Goal: Find specific page/section: Find specific page/section

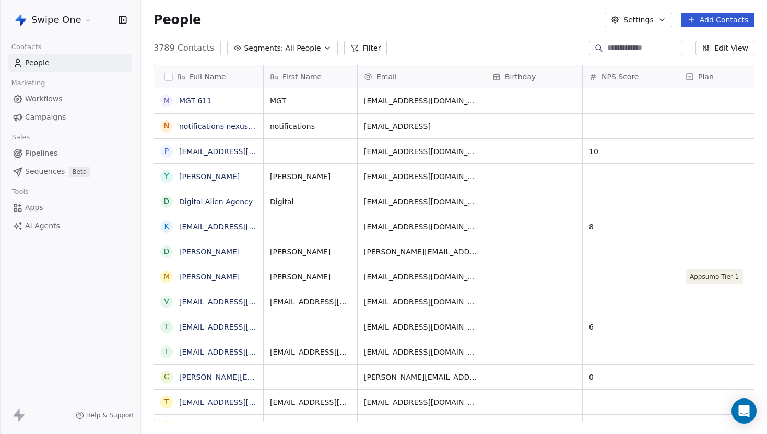
scroll to position [0, 1]
click at [653, 53] on div at bounding box center [635, 48] width 93 height 15
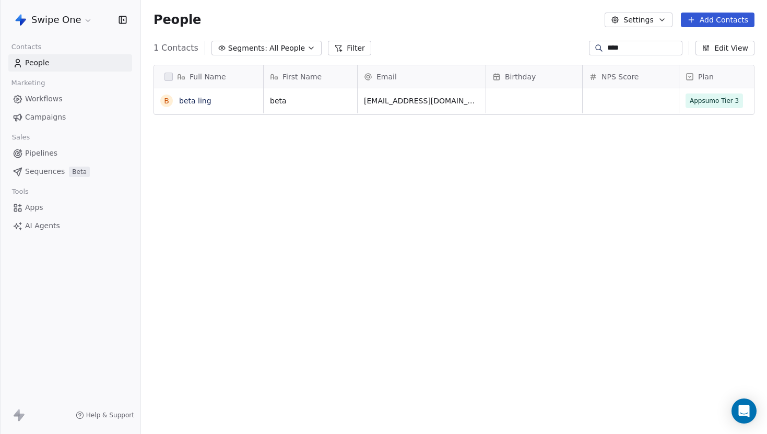
scroll to position [382, 626]
type input "****"
click at [497, 99] on icon "grid" at bounding box center [501, 99] width 8 height 8
click at [201, 101] on link "beta ling" at bounding box center [195, 101] width 32 height 8
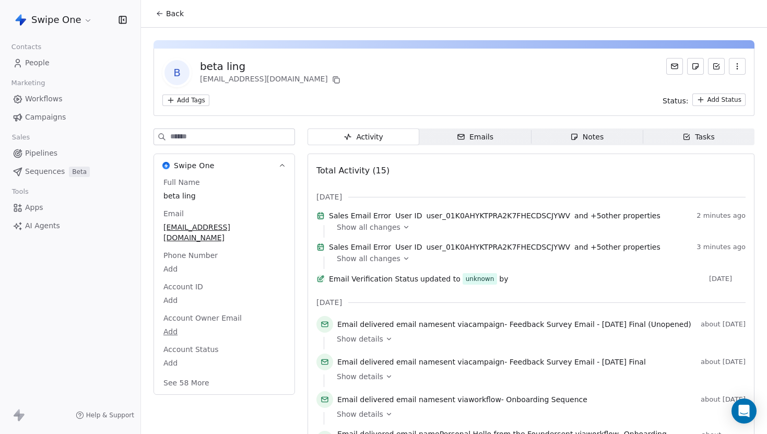
click at [384, 230] on span "Show all changes" at bounding box center [369, 227] width 64 height 10
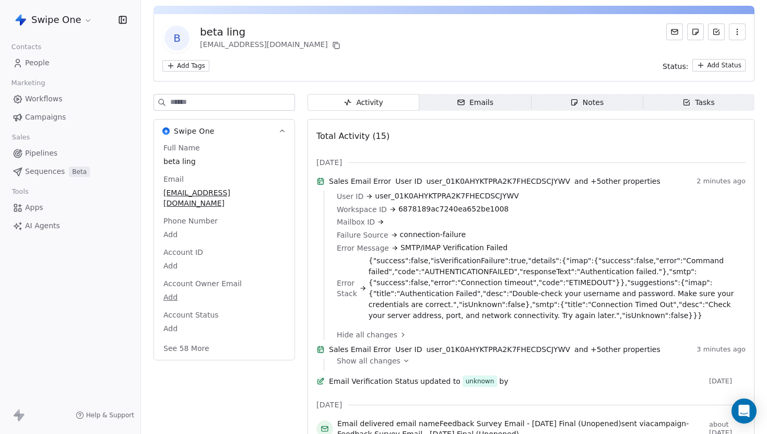
scroll to position [42, 0]
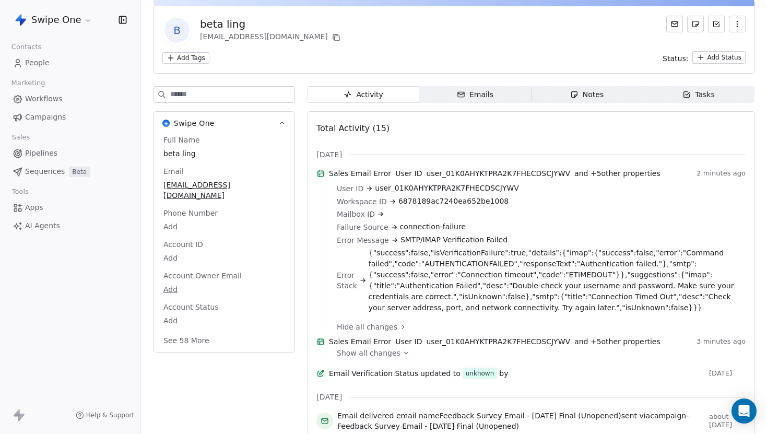
click at [480, 267] on span "{"success":false,"isVerificationFailure":true,"details":{"imap":{"success":fals…" at bounding box center [554, 280] width 370 height 66
click at [493, 291] on span "{"success":false,"isVerificationFailure":true,"details":{"imap":{"success":fals…" at bounding box center [554, 280] width 370 height 66
click at [436, 275] on span "{"success":false,"isVerificationFailure":true,"details":{"imap":{"success":fals…" at bounding box center [554, 280] width 370 height 66
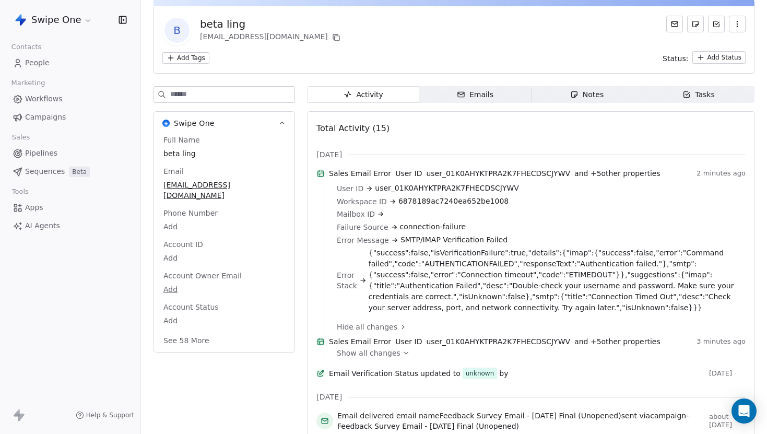
click at [456, 292] on span "{"success":false,"isVerificationFailure":true,"details":{"imap":{"success":fals…" at bounding box center [554, 280] width 370 height 66
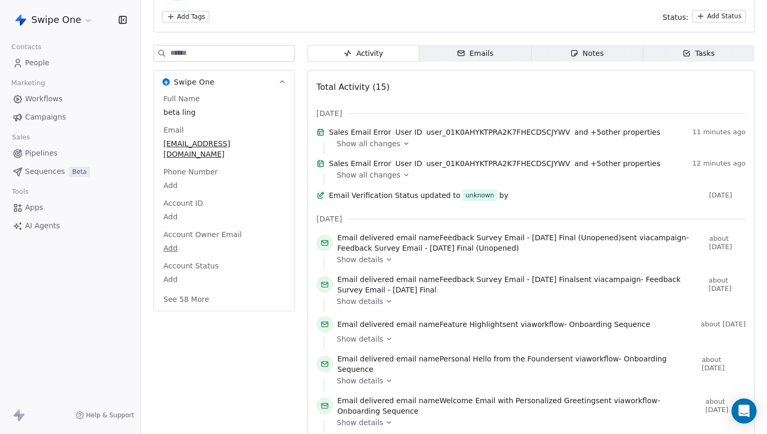
scroll to position [115, 0]
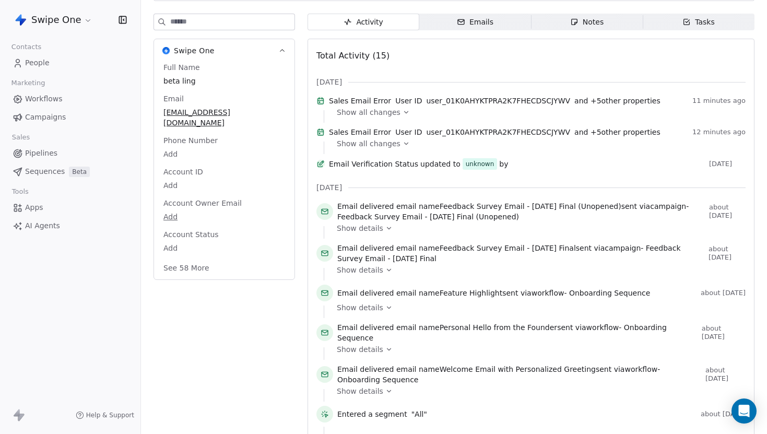
click at [404, 113] on icon at bounding box center [406, 112] width 4 height 2
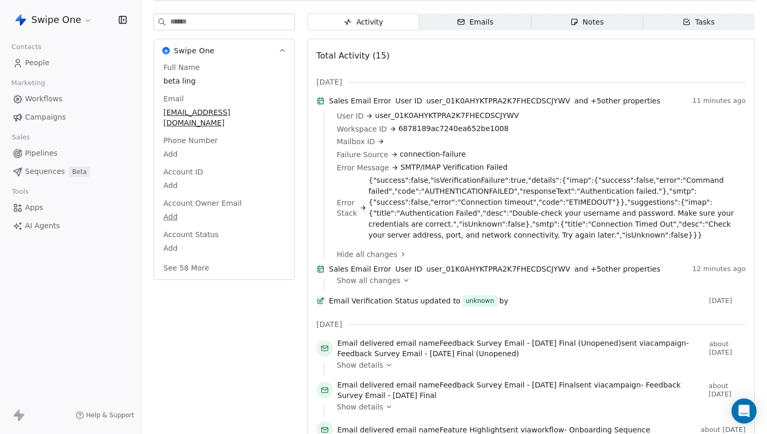
scroll to position [0, 0]
